Goal: Transaction & Acquisition: Purchase product/service

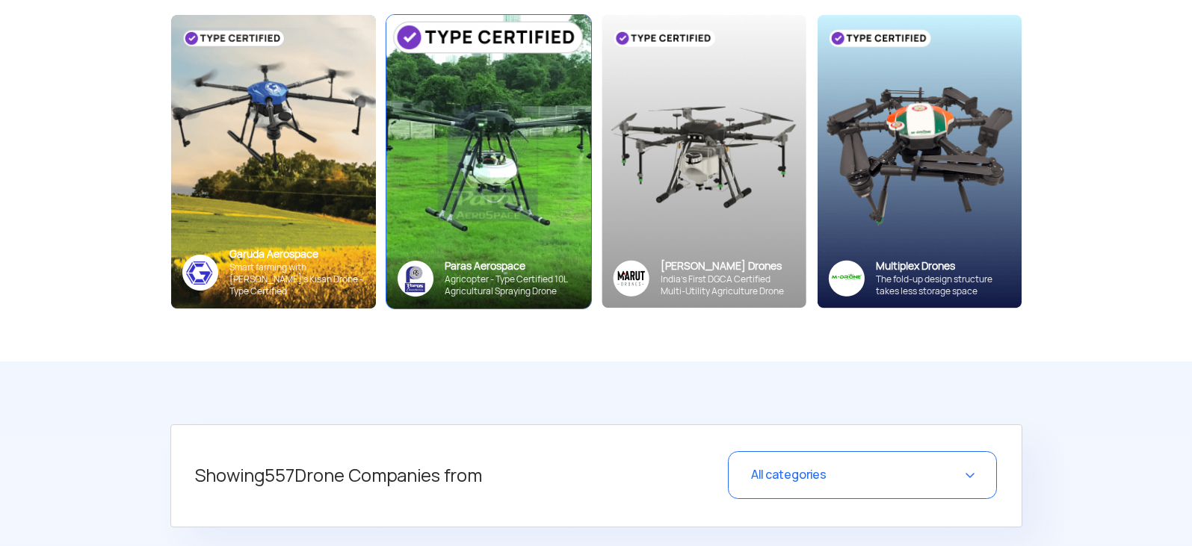
scroll to position [224, 0]
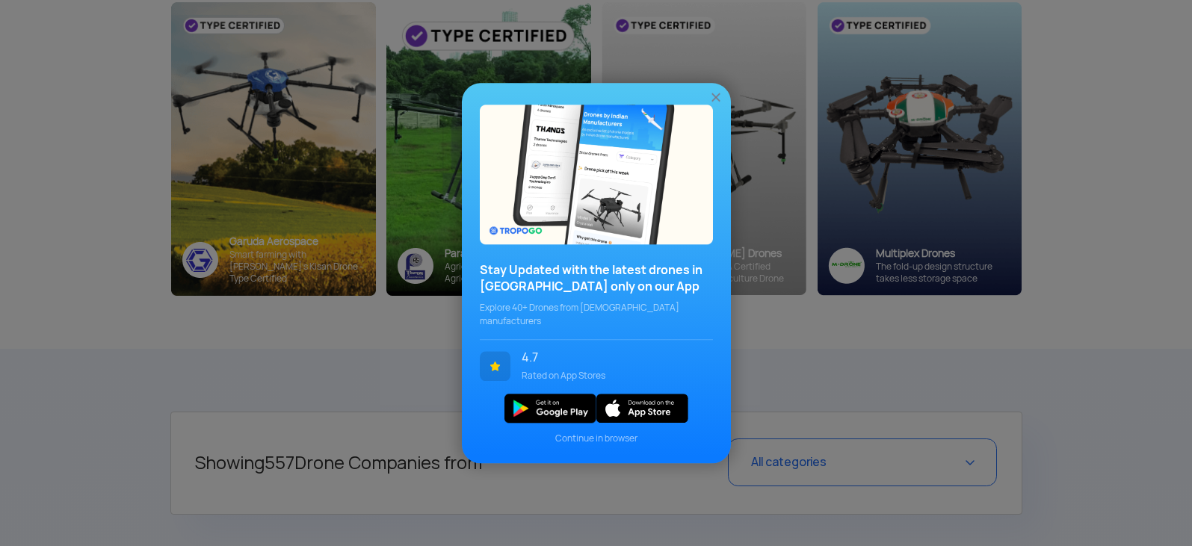
click at [714, 101] on img at bounding box center [715, 97] width 15 height 15
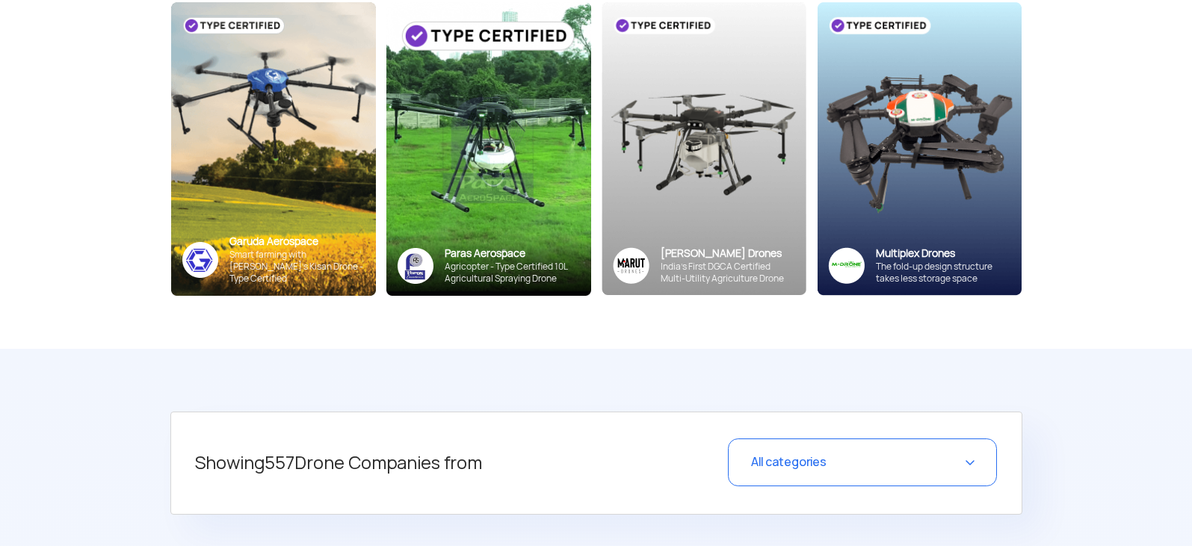
click at [321, 195] on img at bounding box center [273, 149] width 205 height 294
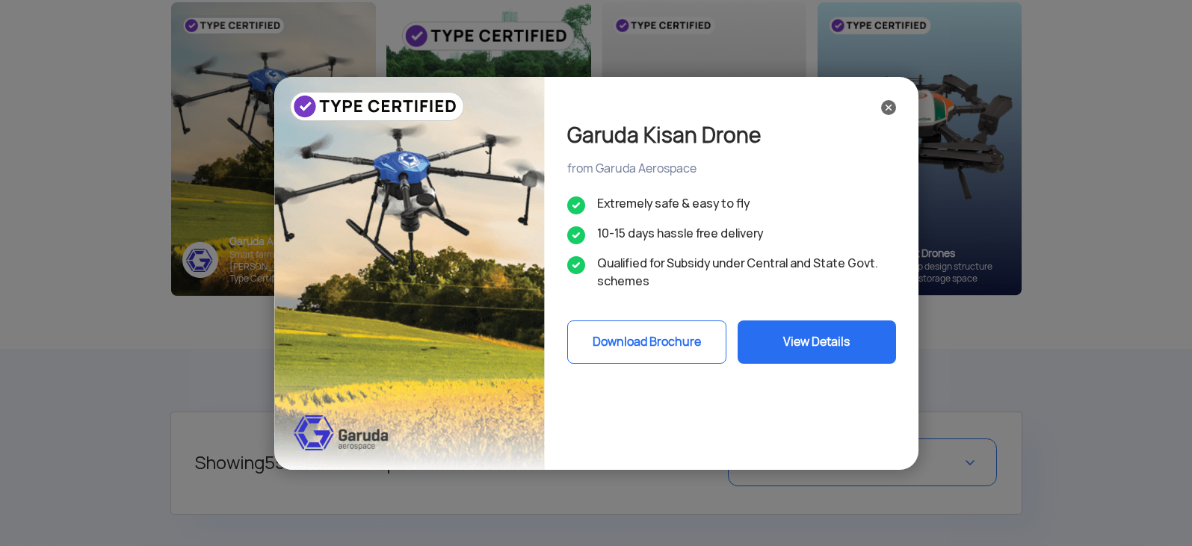
click at [831, 349] on button "View Details" at bounding box center [816, 342] width 158 height 43
click at [891, 108] on img at bounding box center [888, 107] width 15 height 15
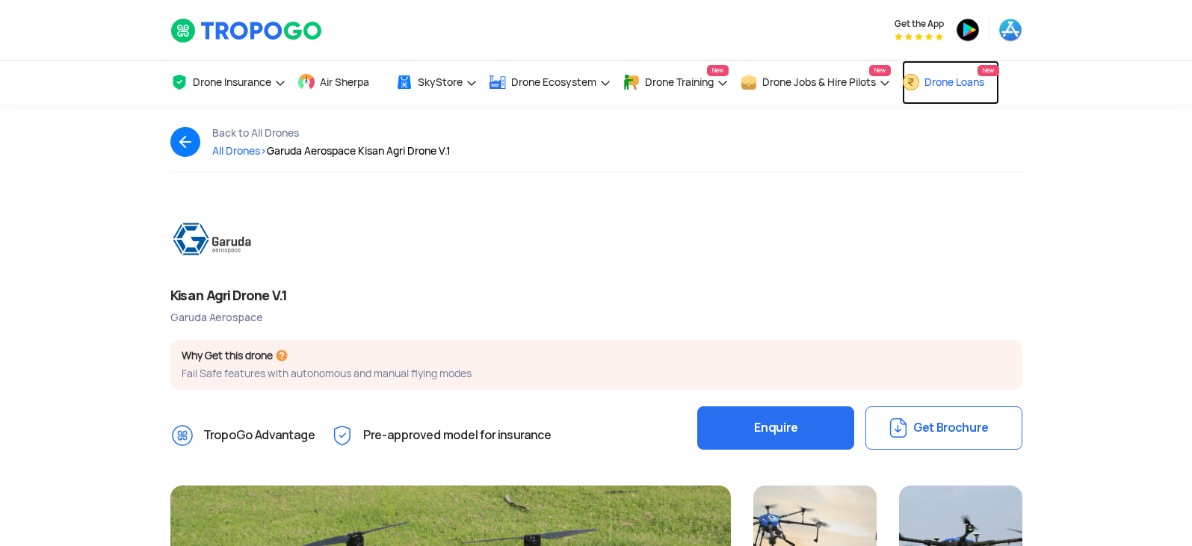
click at [960, 79] on span "Drone Loans" at bounding box center [954, 82] width 60 height 12
